Goal: Purchase product/service

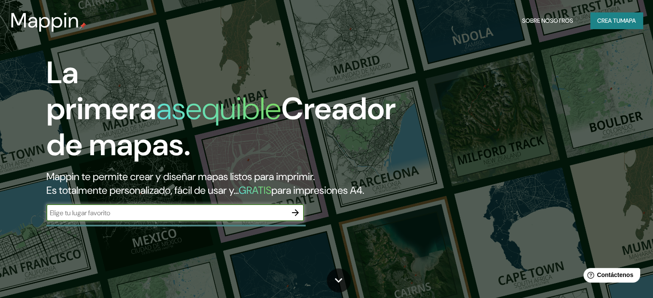
click at [208, 218] on input "text" at bounding box center [166, 213] width 240 height 10
type input "[GEOGRAPHIC_DATA]"
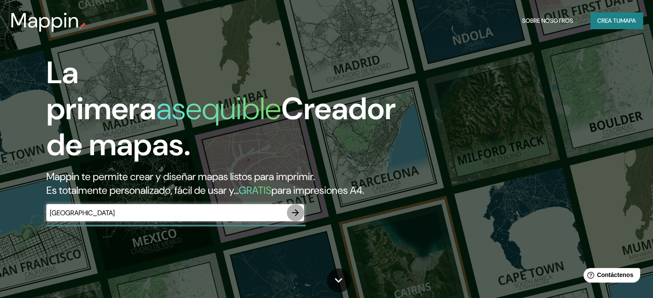
click at [289, 222] on button "button" at bounding box center [295, 212] width 17 height 17
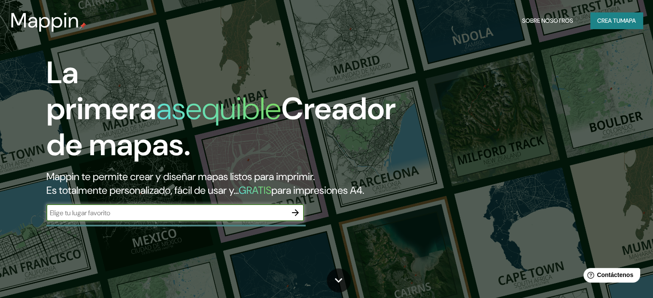
click at [124, 218] on input "text" at bounding box center [166, 213] width 240 height 10
type input "guayaquil [GEOGRAPHIC_DATA] y [PERSON_NAME]"
click at [298, 216] on icon "button" at bounding box center [295, 213] width 7 height 7
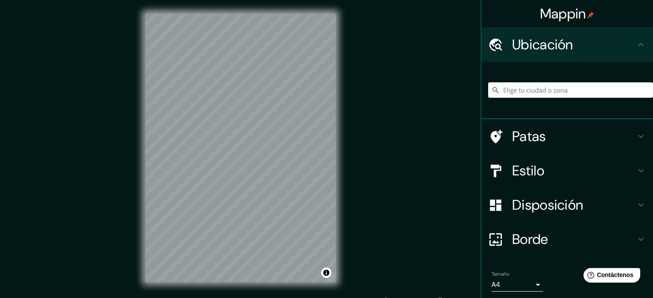
click at [526, 90] on input "Elige tu ciudad o zona" at bounding box center [570, 89] width 165 height 15
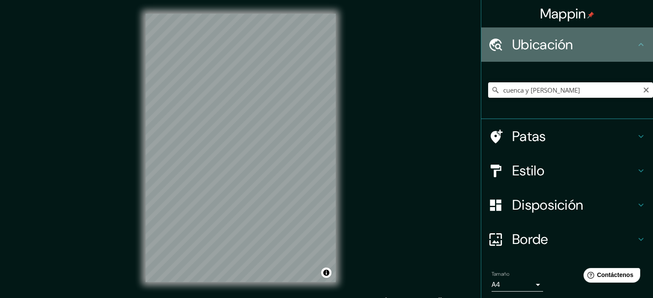
click at [568, 42] on h4 "Ubicación" at bounding box center [574, 44] width 124 height 17
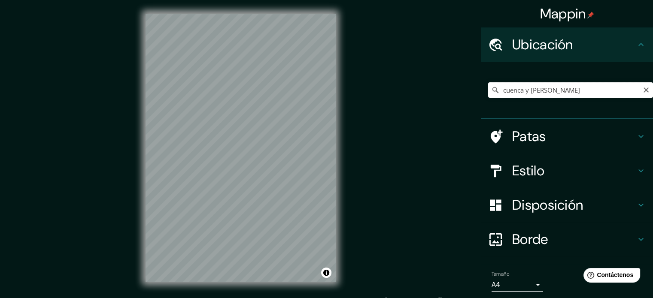
click at [574, 92] on input "cuenca y [PERSON_NAME]" at bounding box center [570, 89] width 165 height 15
click at [574, 91] on input "[PERSON_NAME], [GEOGRAPHIC_DATA] - [GEOGRAPHIC_DATA], 0101, [GEOGRAPHIC_DATA]" at bounding box center [570, 89] width 165 height 15
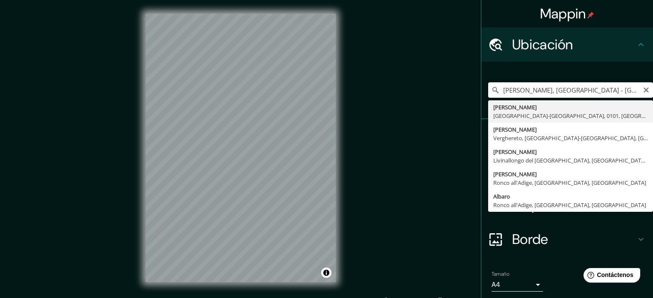
drag, startPoint x: 577, startPoint y: 91, endPoint x: 559, endPoint y: 91, distance: 17.6
click at [559, 91] on input "[PERSON_NAME], [GEOGRAPHIC_DATA] - [GEOGRAPHIC_DATA], 0101, [GEOGRAPHIC_DATA]" at bounding box center [570, 89] width 165 height 15
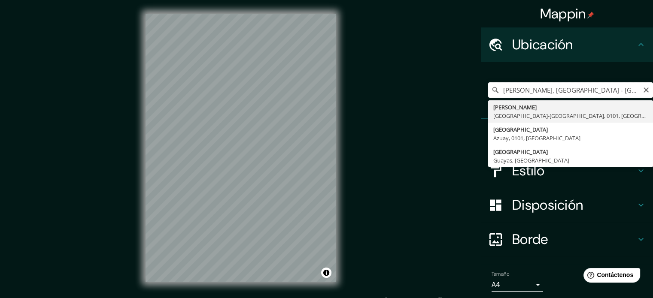
scroll to position [0, 4]
drag, startPoint x: 589, startPoint y: 91, endPoint x: 659, endPoint y: 87, distance: 69.6
click at [653, 87] on html "Mappin Ubicación [PERSON_NAME], [GEOGRAPHIC_DATA] - [GEOGRAPHIC_DATA], 0101, [G…" at bounding box center [326, 149] width 653 height 298
type input "[PERSON_NAME], [GEOGRAPHIC_DATA] - [GEOGRAPHIC_DATA], 0101, [GEOGRAPHIC_DATA]"
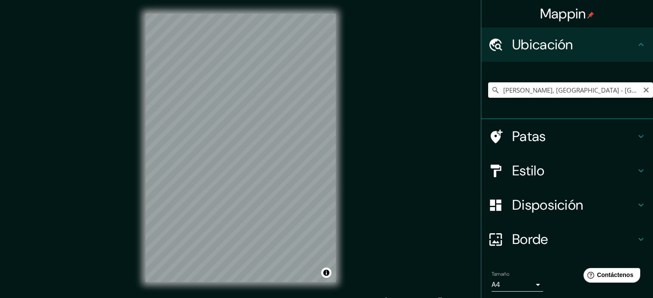
click at [635, 90] on input "[PERSON_NAME], [GEOGRAPHIC_DATA] - [GEOGRAPHIC_DATA], 0101, [GEOGRAPHIC_DATA]" at bounding box center [570, 89] width 165 height 15
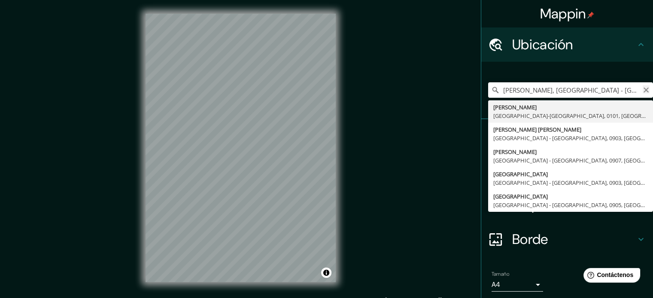
click at [644, 89] on icon "Claro" at bounding box center [646, 90] width 5 height 5
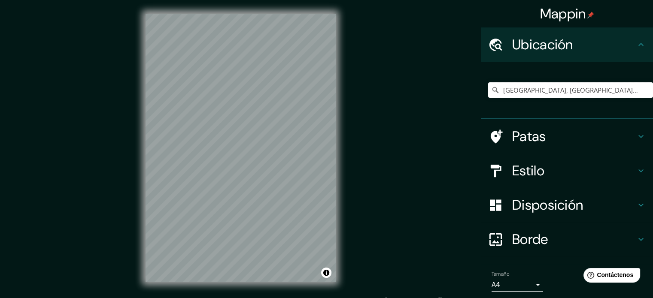
type input "[GEOGRAPHIC_DATA], [GEOGRAPHIC_DATA] - [GEOGRAPHIC_DATA], 0903, [GEOGRAPHIC_DAT…"
click at [643, 91] on icon "Claro" at bounding box center [646, 90] width 7 height 7
type input "Río Guayas - [STREET_ADDRESS]"
click at [643, 87] on icon "Claro" at bounding box center [646, 90] width 7 height 7
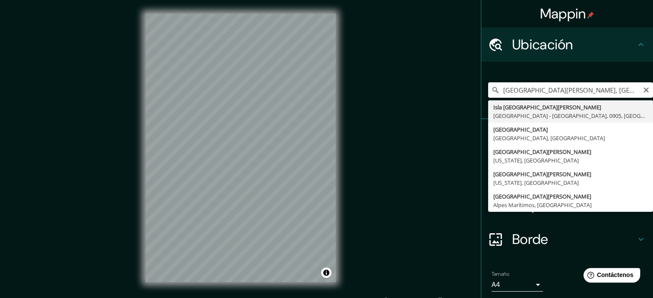
type input "[GEOGRAPHIC_DATA][PERSON_NAME], [GEOGRAPHIC_DATA] - [GEOGRAPHIC_DATA], 0905, [G…"
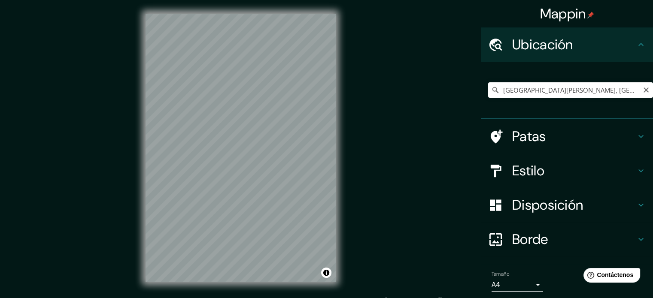
click at [350, 110] on div "Mappin Ubicación [GEOGRAPHIC_DATA][PERSON_NAME], [GEOGRAPHIC_DATA] - [GEOGRAPHI…" at bounding box center [326, 155] width 653 height 310
